Goal: Task Accomplishment & Management: Use online tool/utility

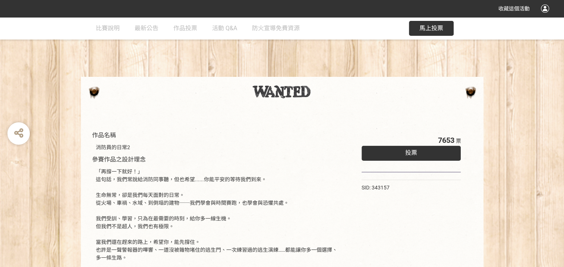
click at [419, 27] on button "馬上投票" at bounding box center [431, 28] width 45 height 15
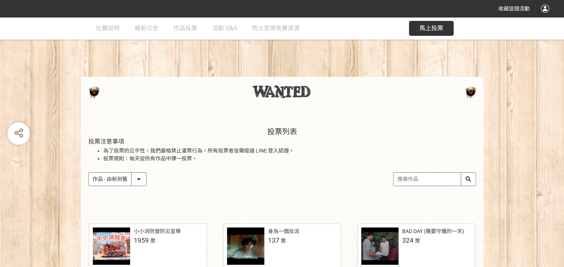
click at [113, 178] on select "作品 - 由新到舊 作品 - 由舊到新 票數 - 由多到少 票數 - 由少到多" at bounding box center [117, 179] width 57 height 13
select select "vote"
click at [89, 173] on select "作品 - 由新到舊 作品 - 由舊到新 票數 - 由多到少 票數 - 由少到多" at bounding box center [117, 179] width 57 height 13
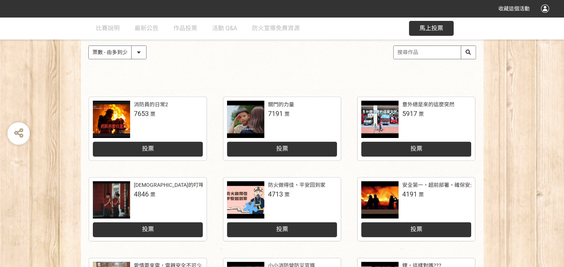
scroll to position [149, 0]
